Goal: Information Seeking & Learning: Learn about a topic

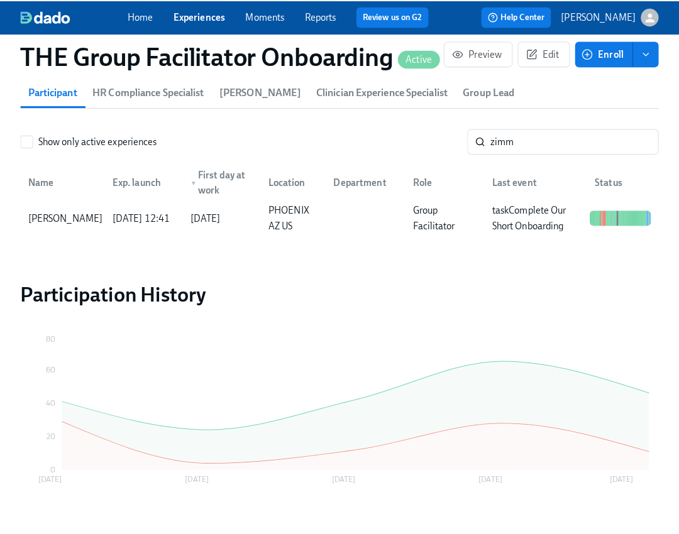
scroll to position [498, 0]
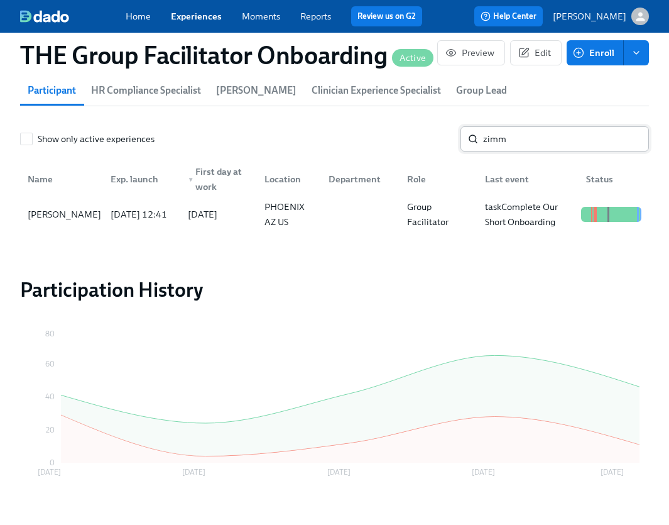
click at [555, 150] on input "zimm" at bounding box center [566, 138] width 166 height 25
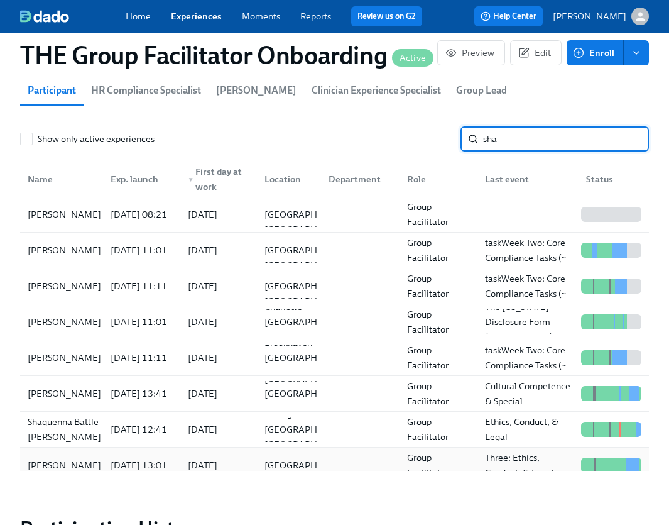
type input "sha"
click at [86, 467] on div "[PERSON_NAME]" at bounding box center [65, 464] width 84 height 15
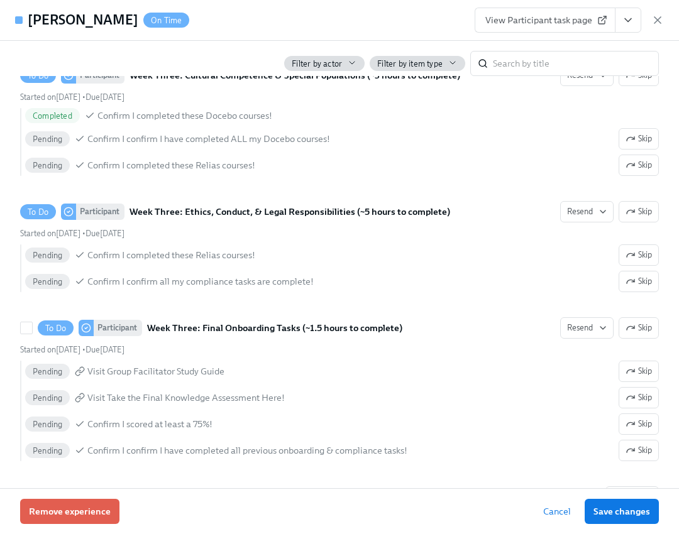
scroll to position [2288, 0]
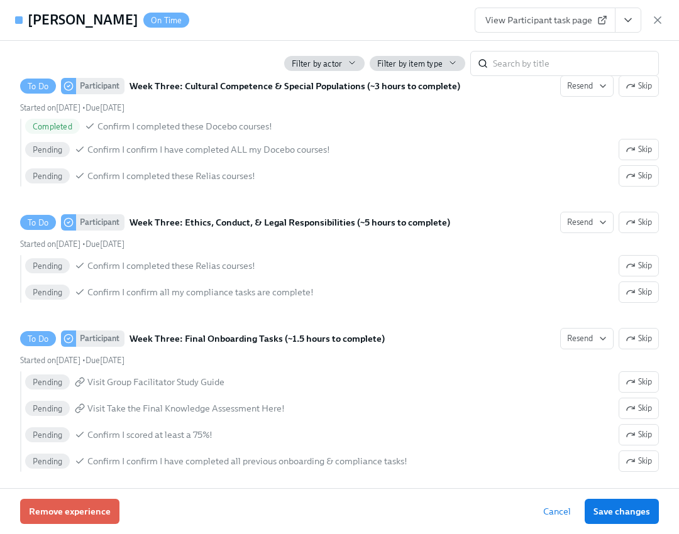
click at [598, 22] on icon at bounding box center [601, 21] width 6 height 6
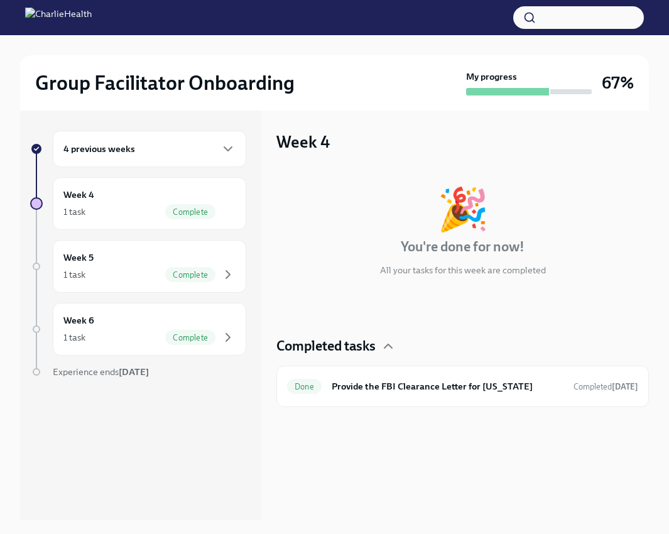
click at [220, 162] on div "4 previous weeks" at bounding box center [150, 149] width 194 height 36
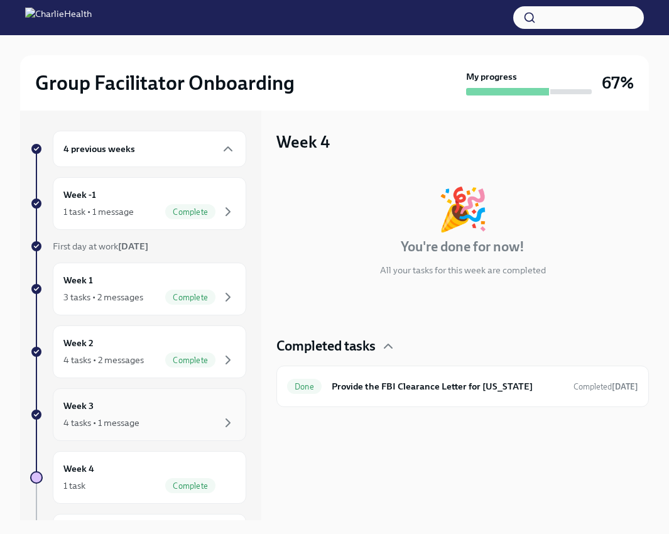
click at [189, 419] on div "4 tasks • 1 message" at bounding box center [149, 422] width 172 height 15
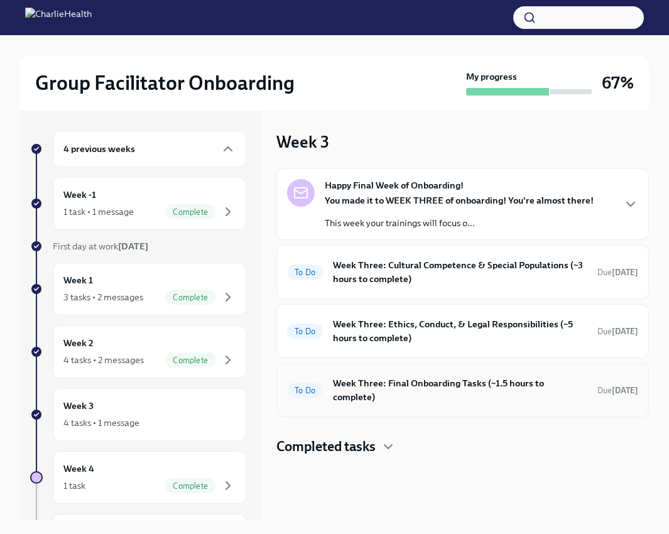
click at [415, 385] on h6 "Week Three: Final Onboarding Tasks (~1.5 hours to complete)" at bounding box center [460, 390] width 254 height 28
